Goal: Task Accomplishment & Management: Complete application form

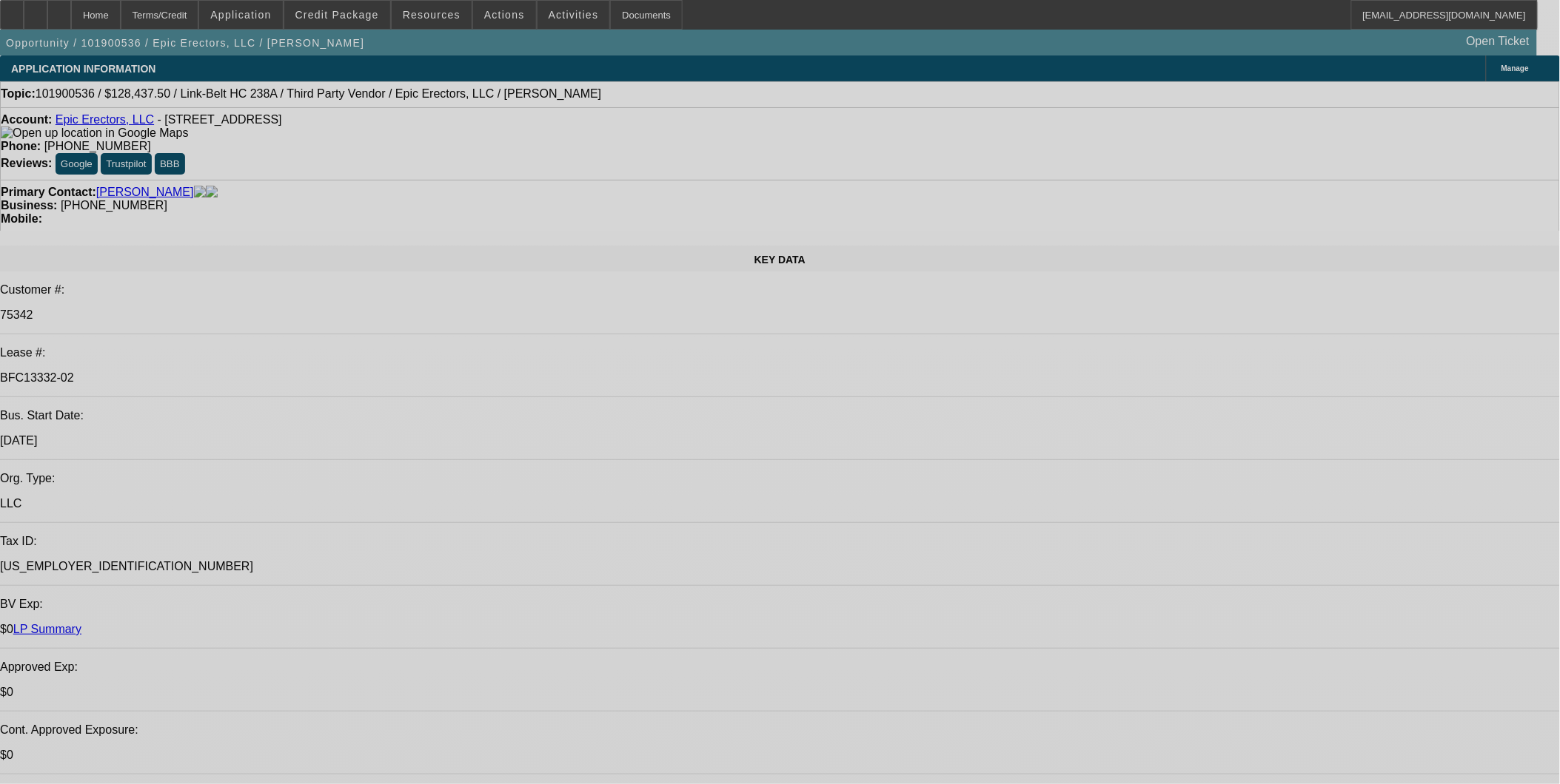
select select "0"
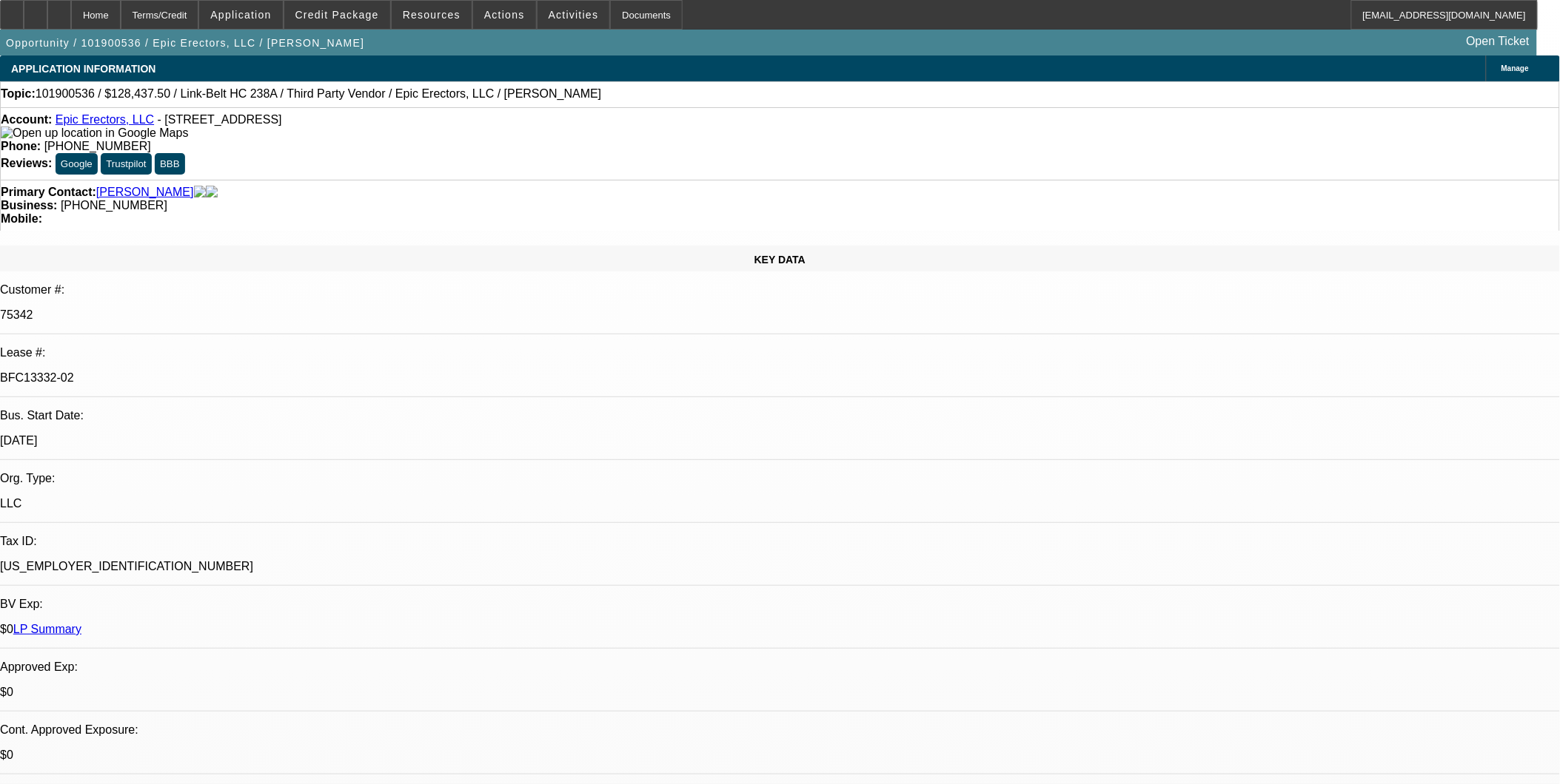
select select "2"
select select "0"
select select "2"
select select "0"
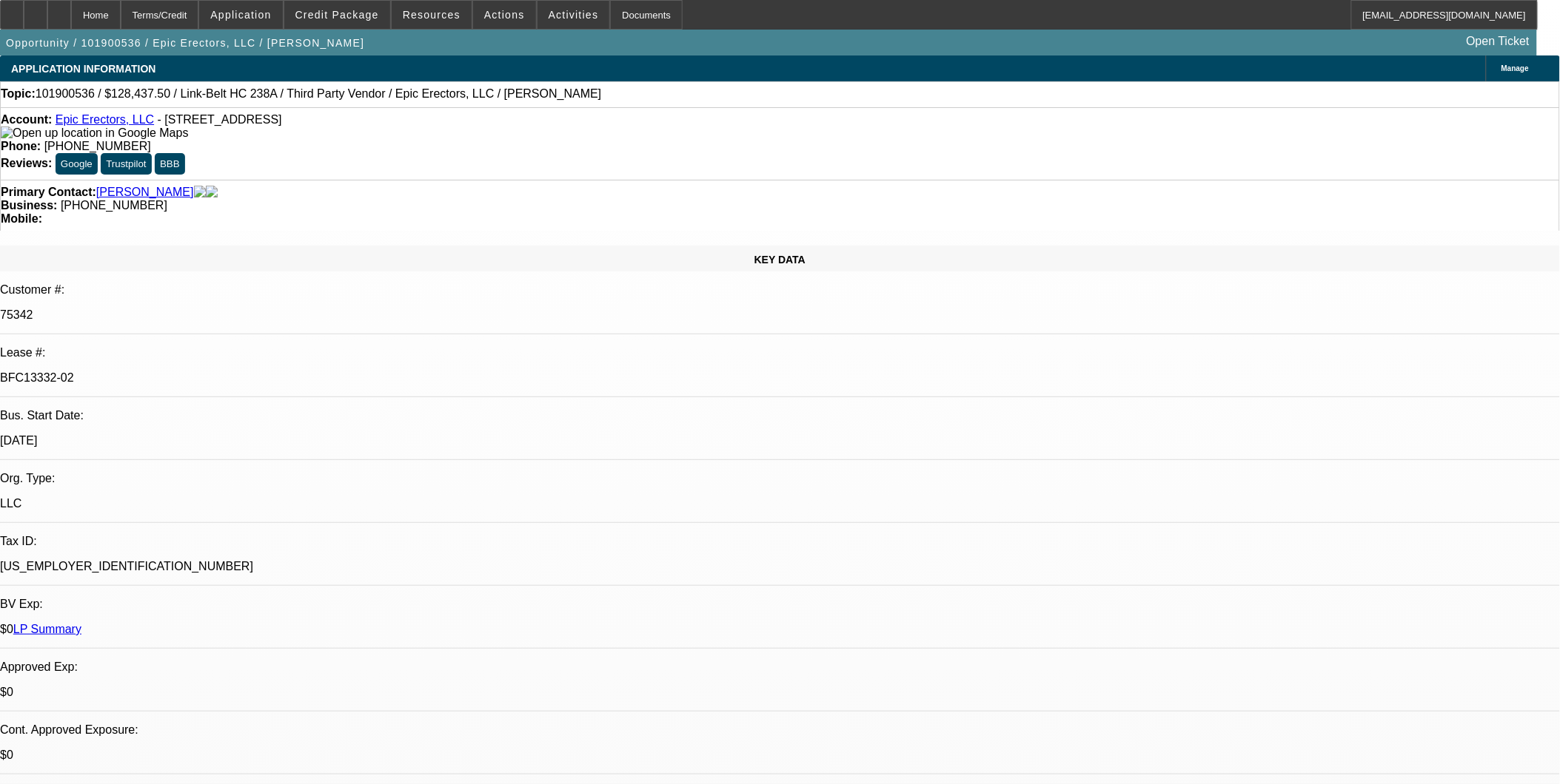
select select "0"
select select "2"
select select "0"
select select "2"
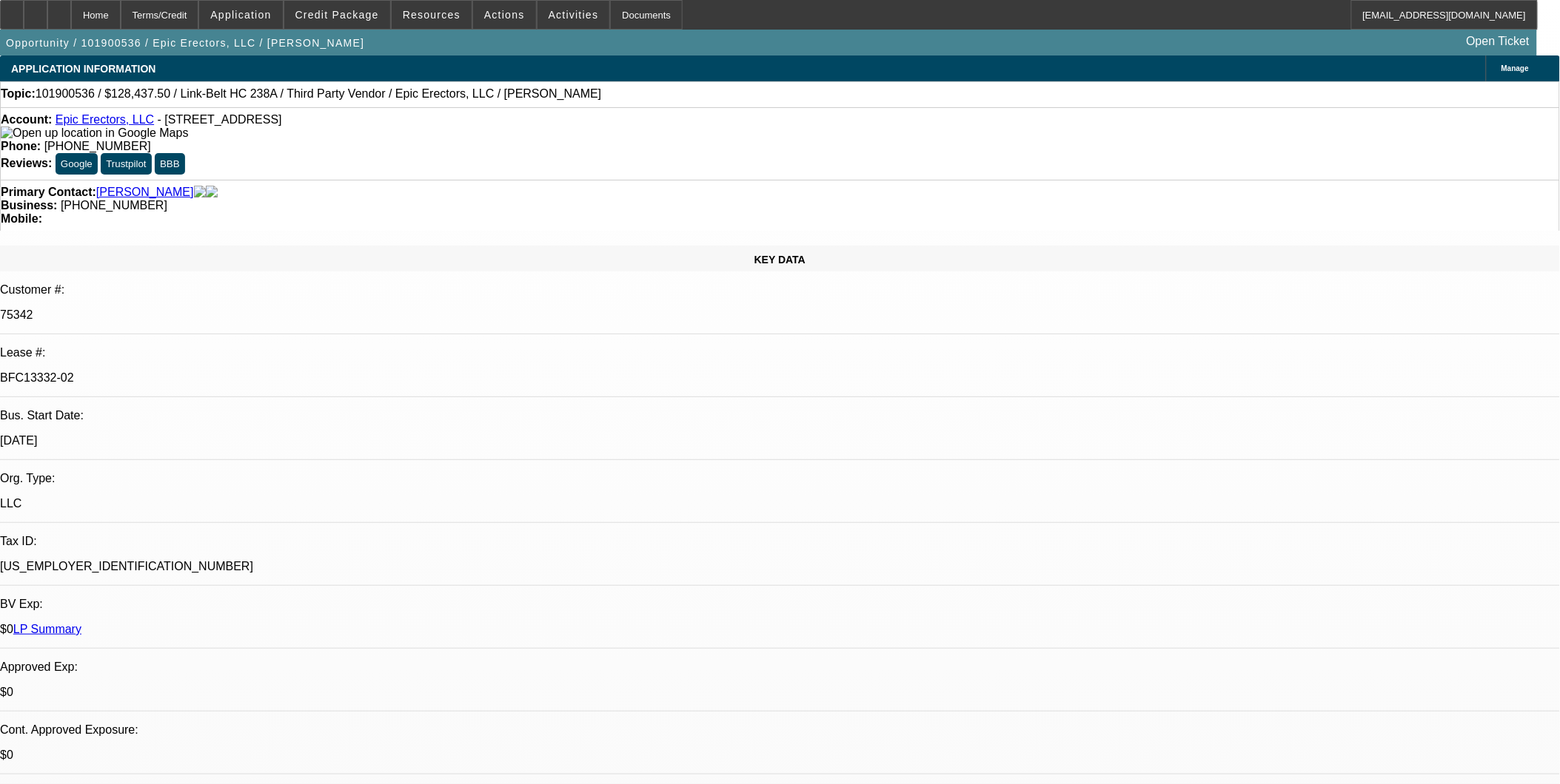
select select "0"
select select "1"
select select "2"
select select "6"
select select "1"
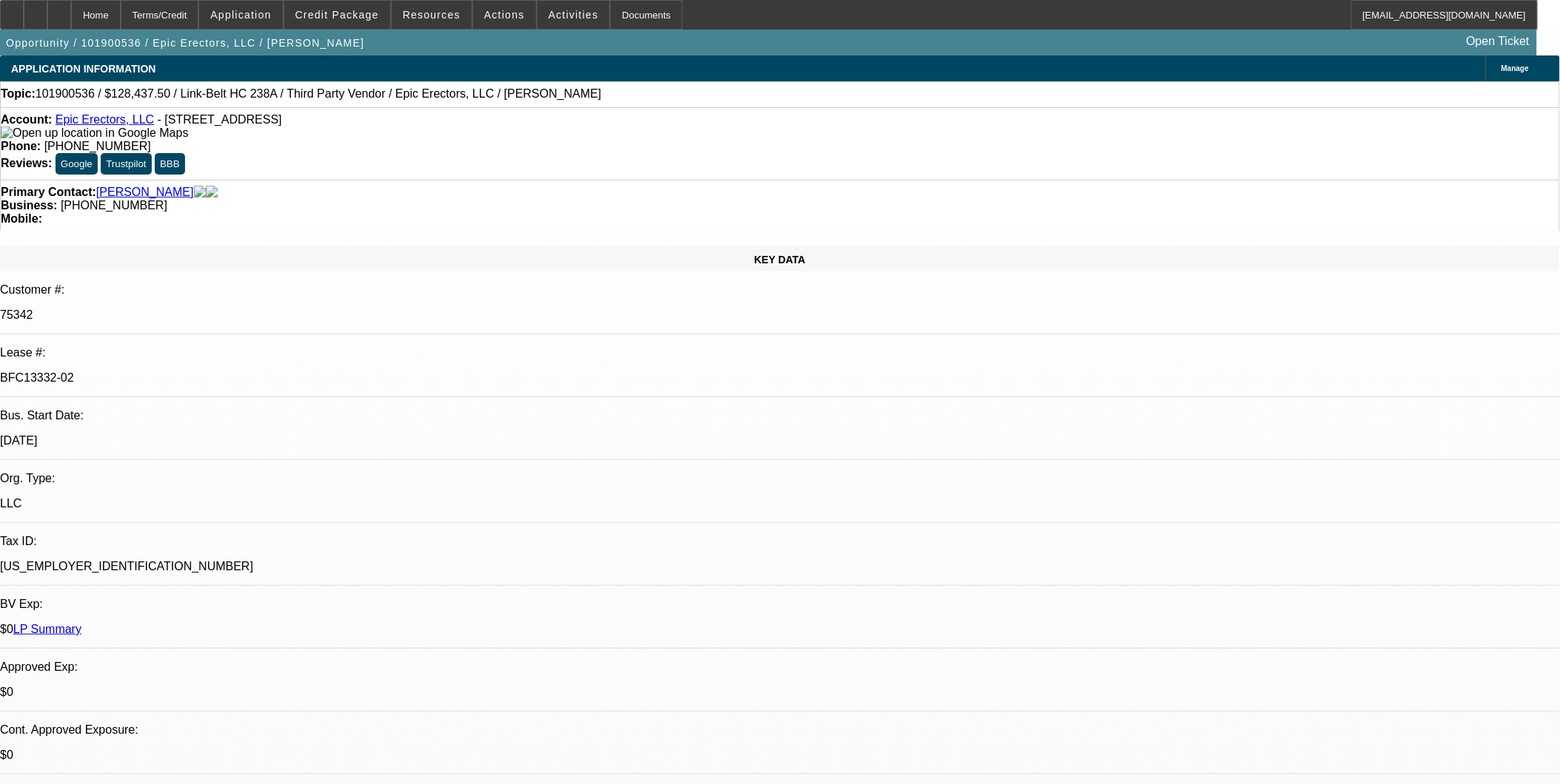
select select "2"
select select "6"
select select "1"
select select "2"
select select "6"
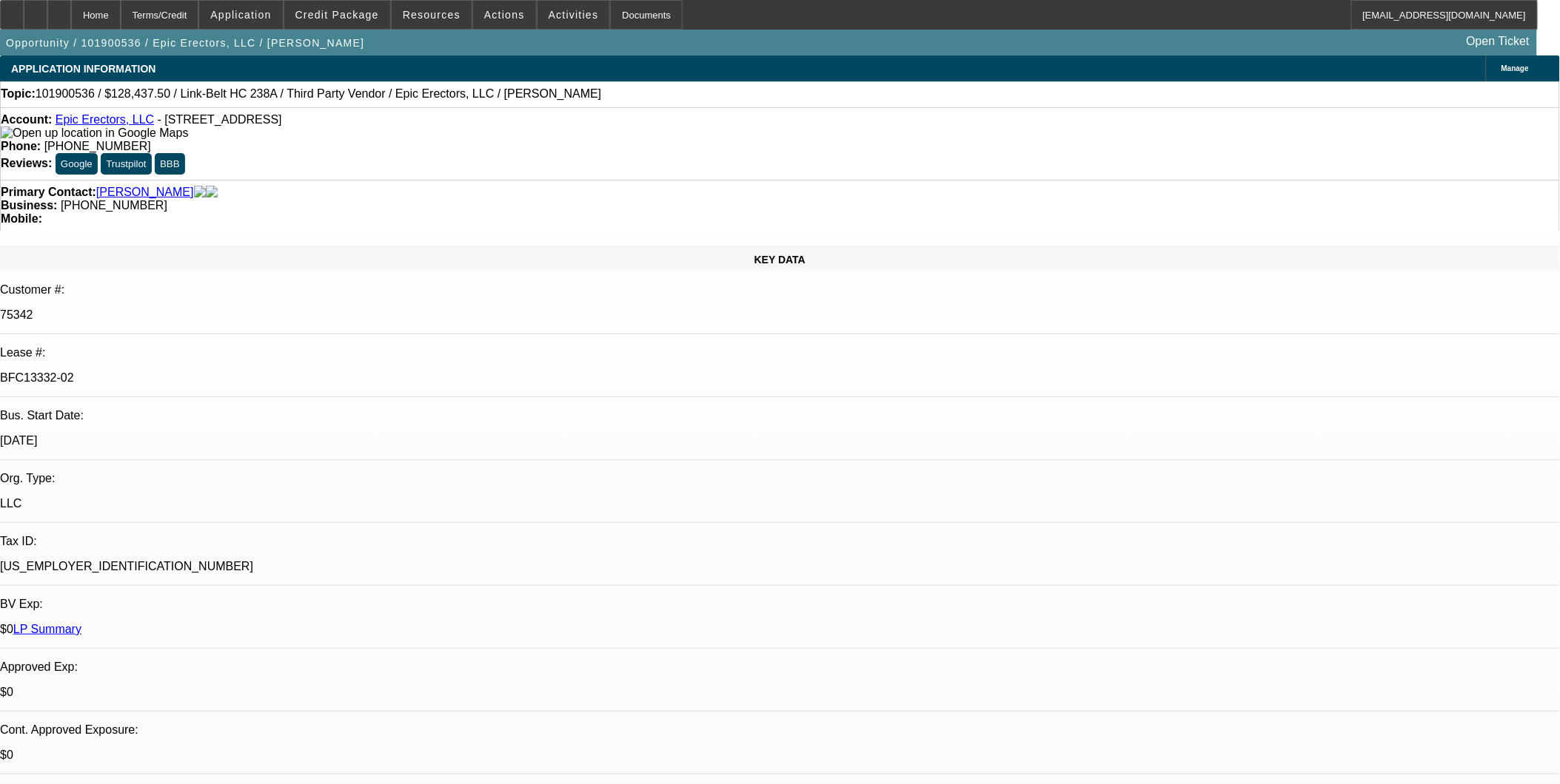
select select "1"
select select "2"
select select "6"
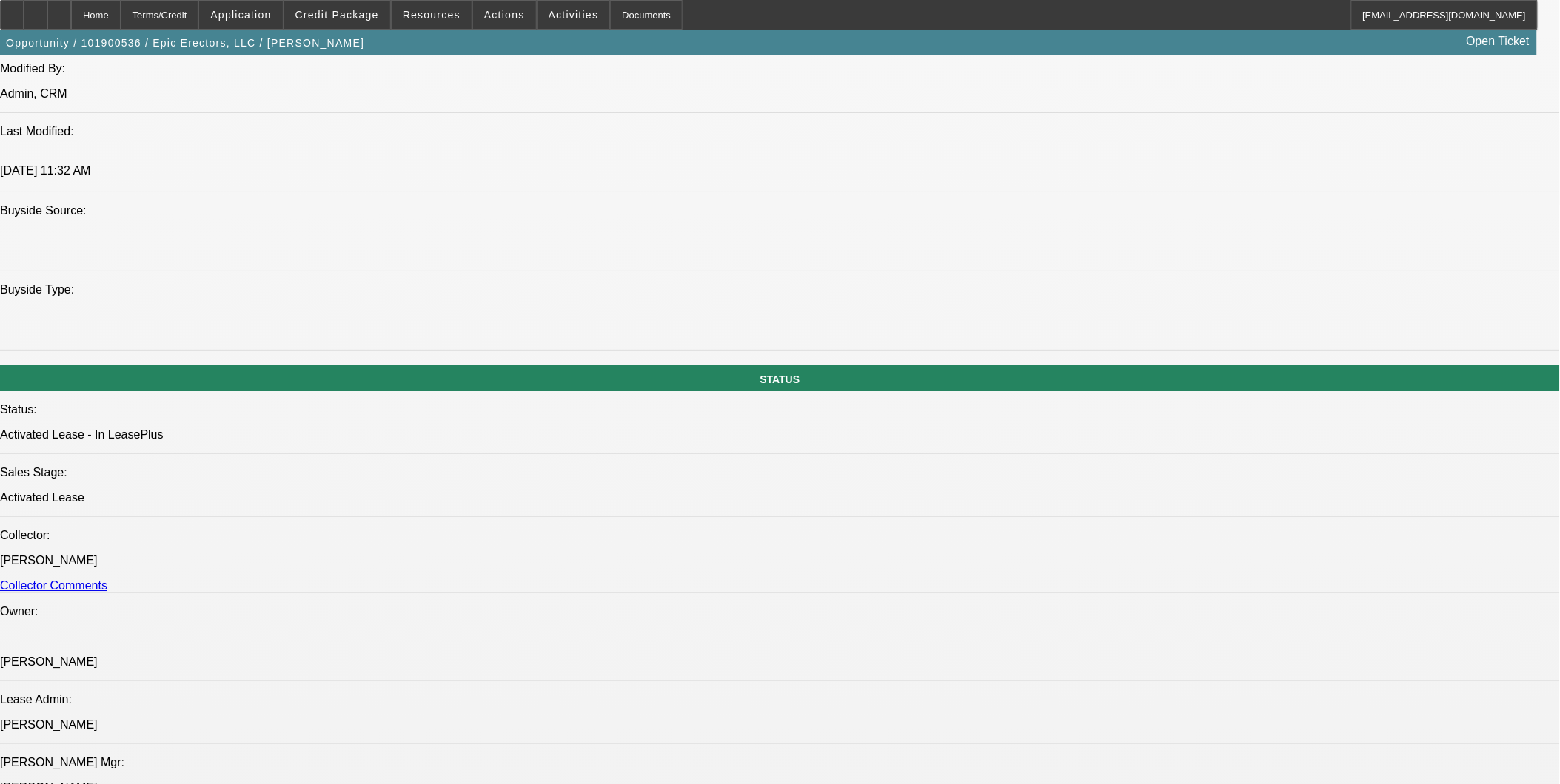
scroll to position [1233, 0]
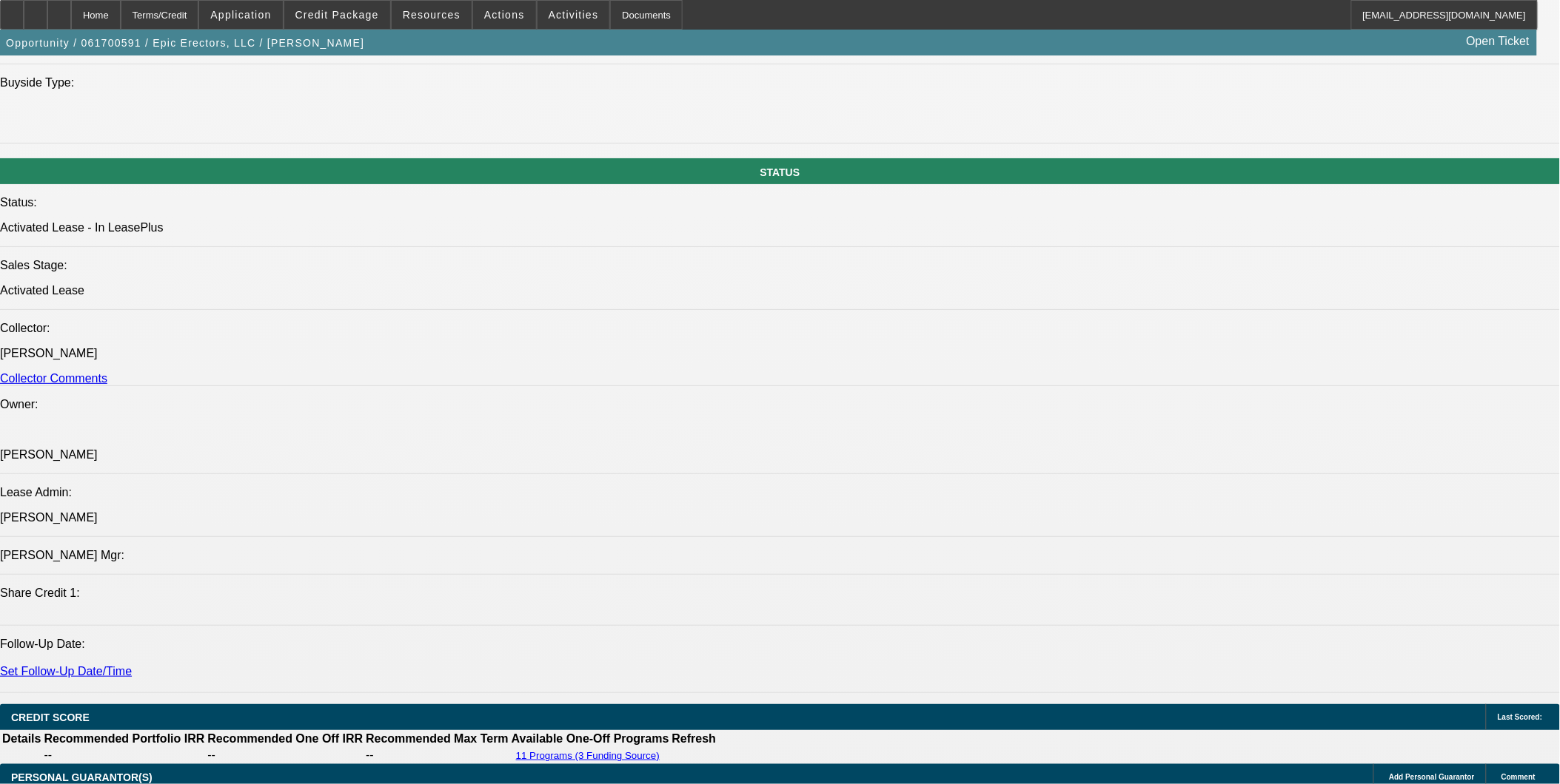
select select "0"
select select "2"
select select "0"
select select "2"
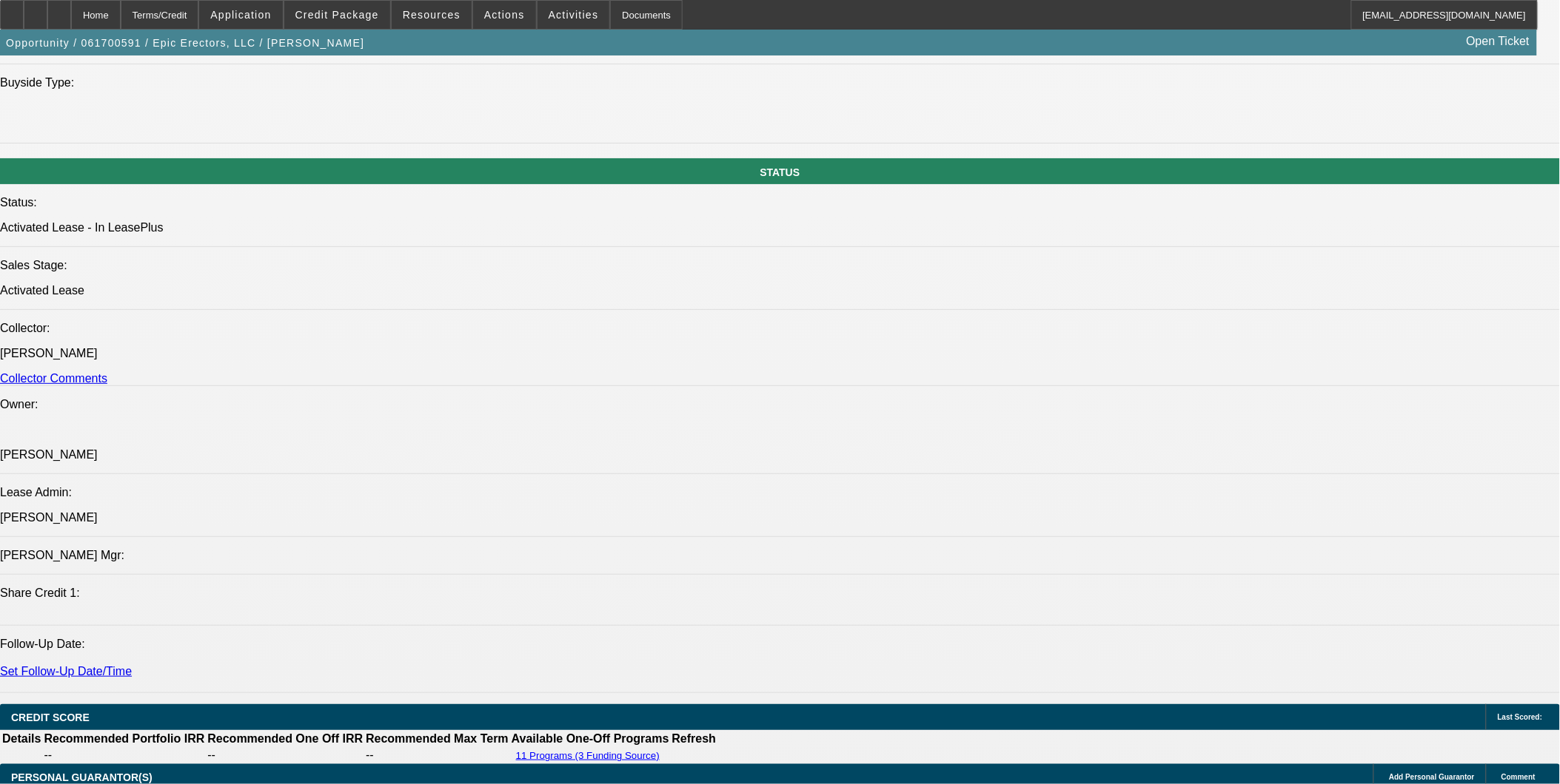
select select "0"
select select "2"
select select "0"
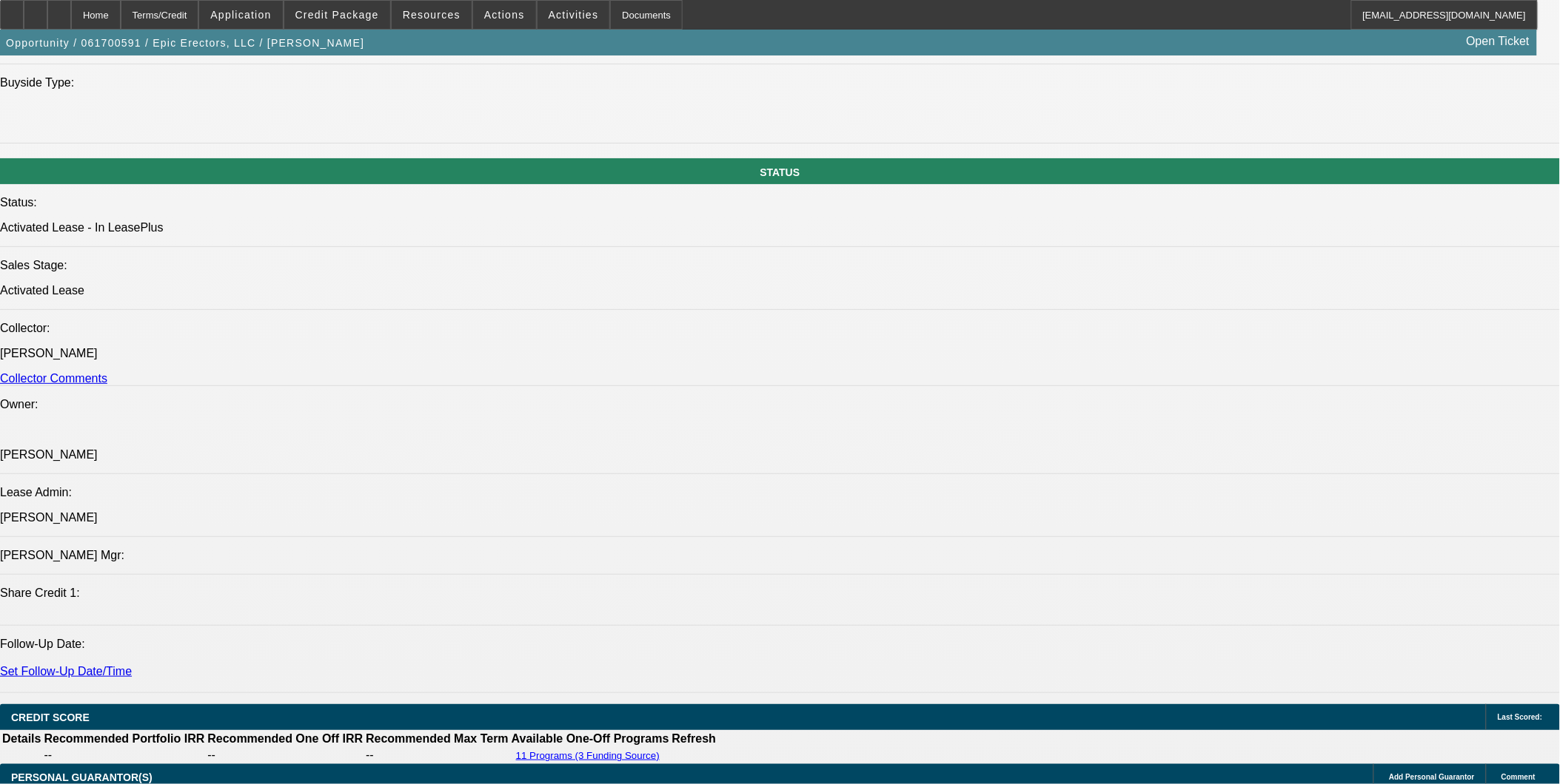
select select "2"
select select "0"
select select "1"
select select "2"
select select "6"
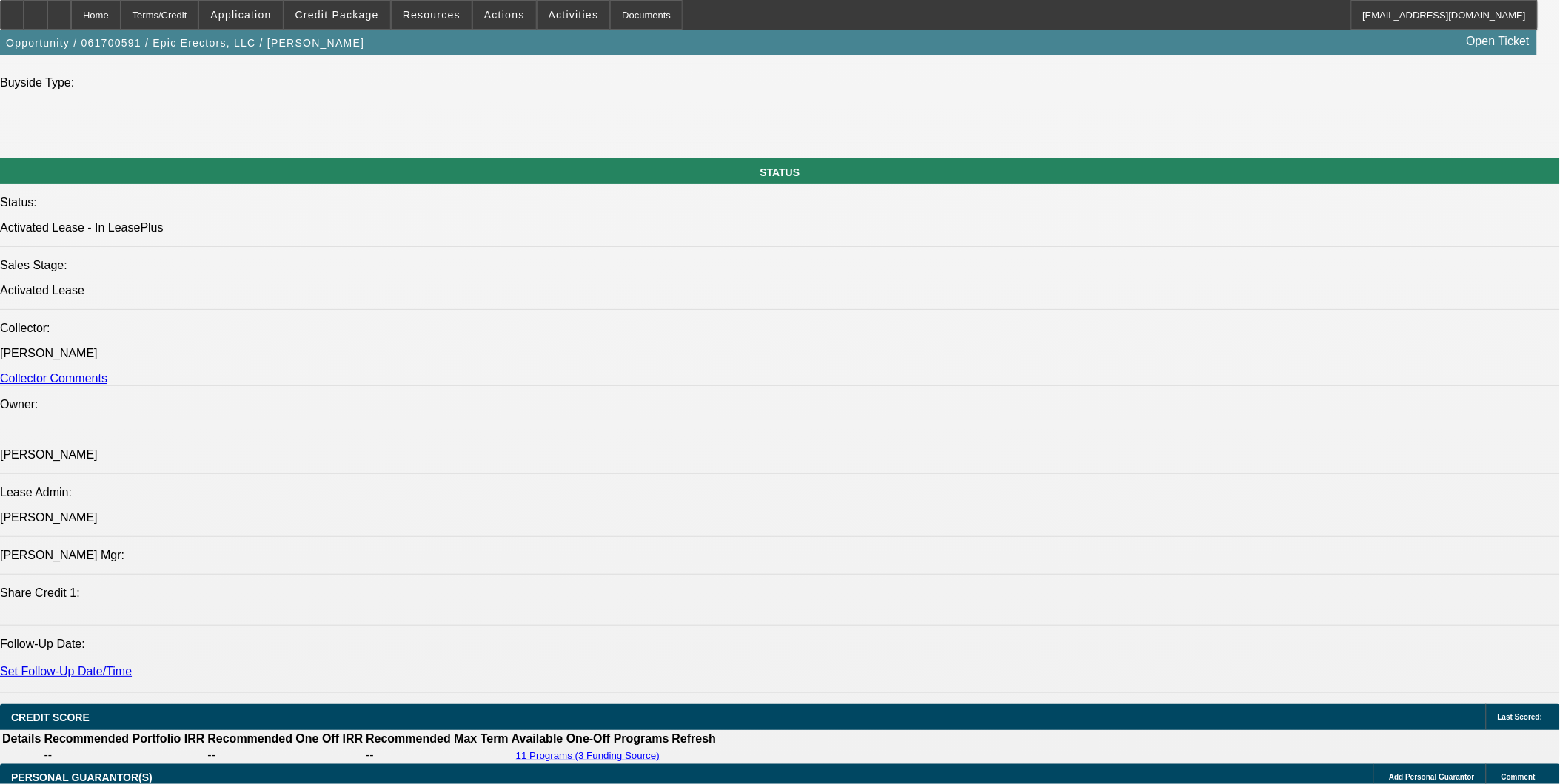
select select "1"
select select "2"
select select "6"
select select "1"
select select "2"
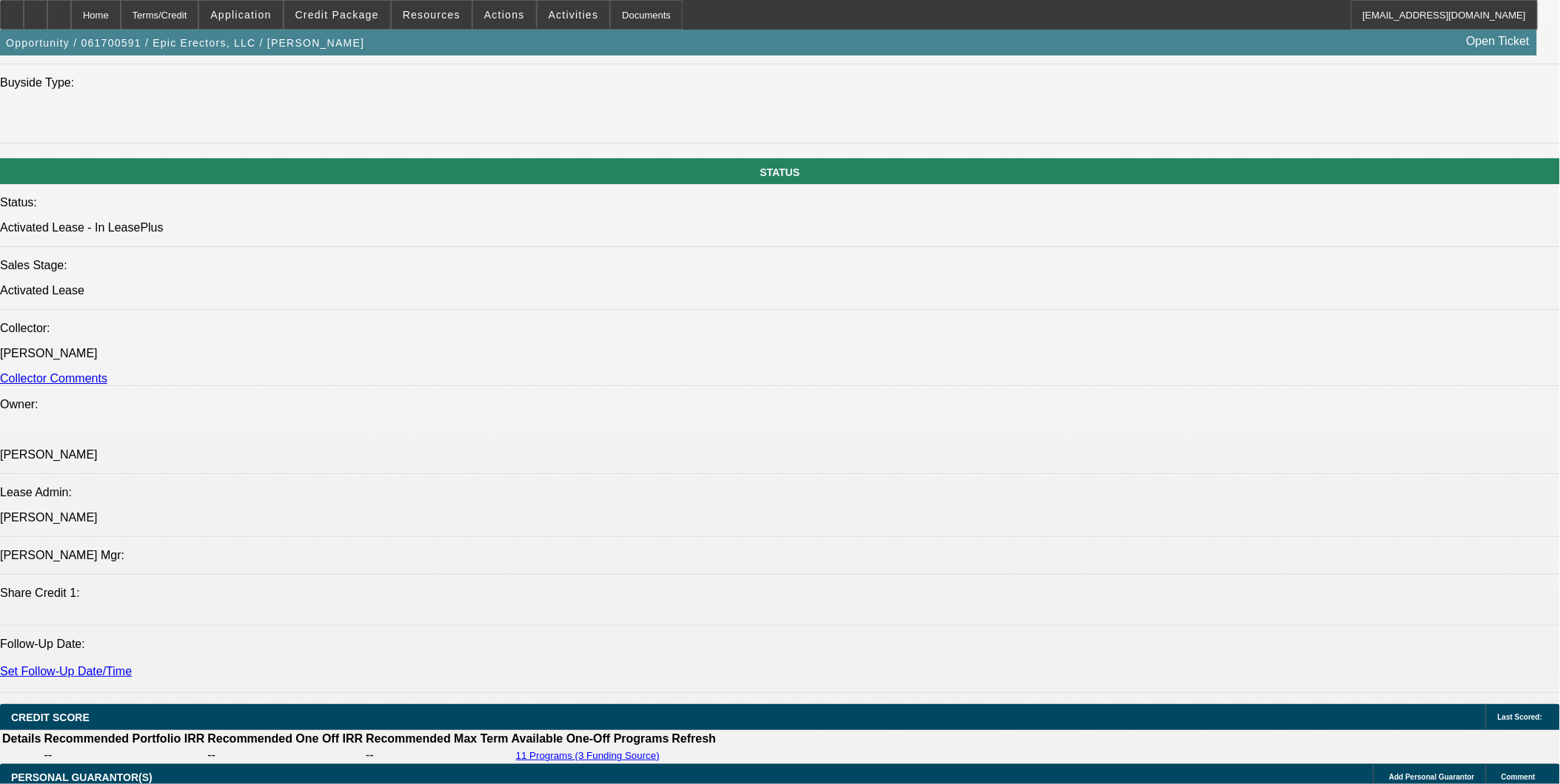
select select "6"
select select "1"
select select "2"
select select "6"
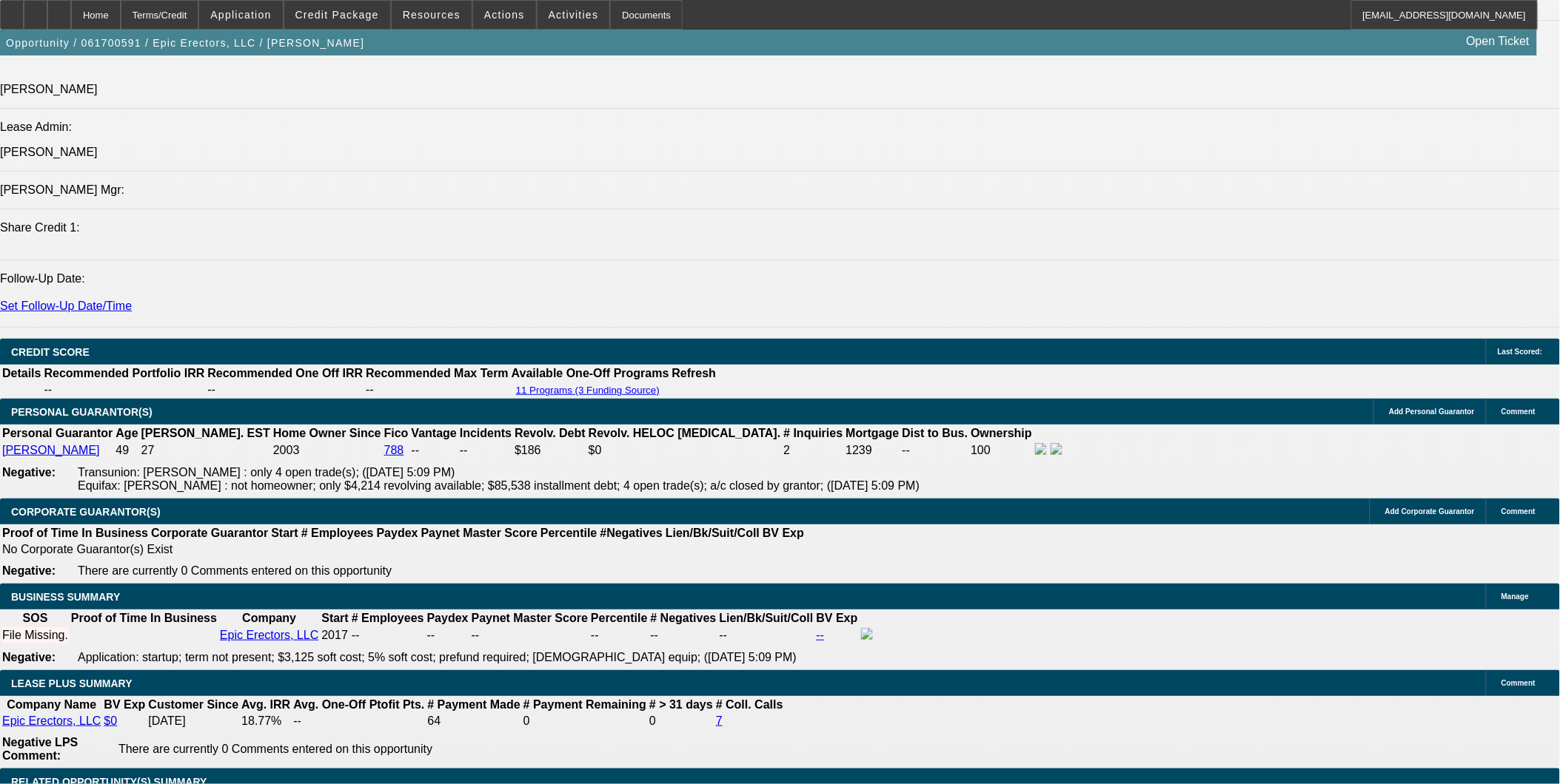
scroll to position [1967, 0]
